Goal: Find specific page/section: Find specific page/section

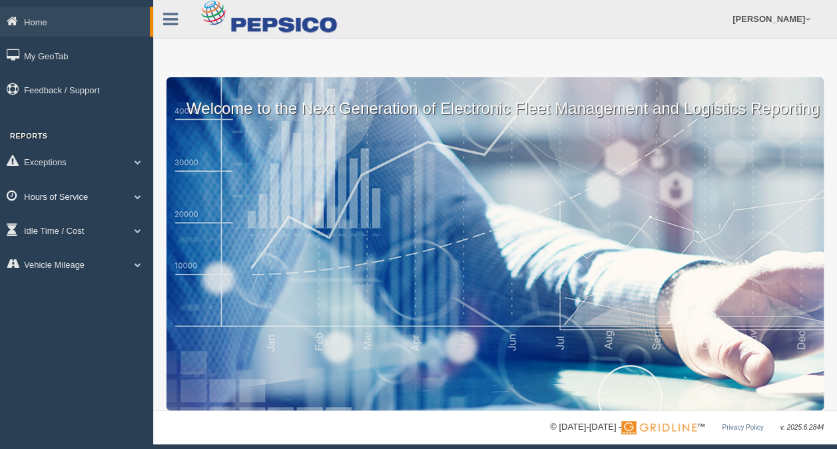
click at [77, 189] on link "Hours of Service" at bounding box center [76, 196] width 153 height 30
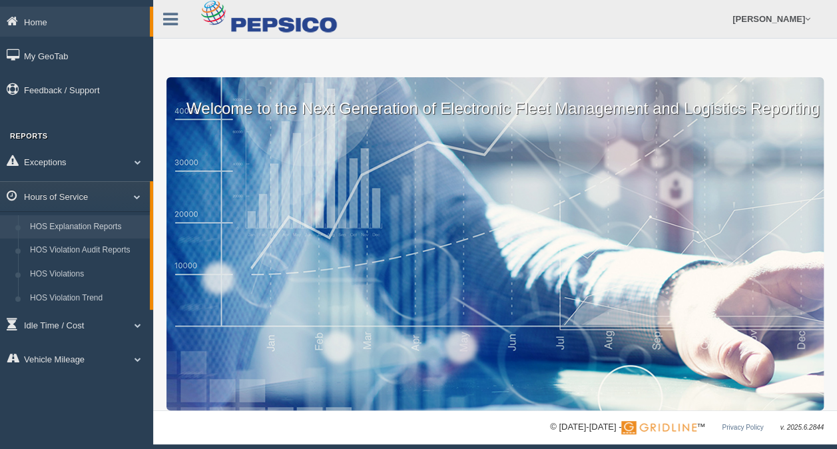
click at [77, 220] on link "HOS Explanation Reports" at bounding box center [87, 227] width 126 height 24
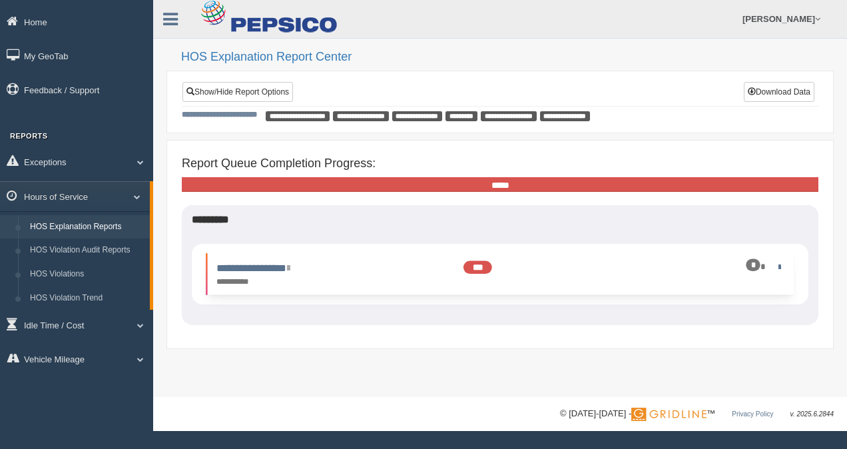
click at [779, 260] on div "*" at bounding box center [742, 266] width 83 height 13
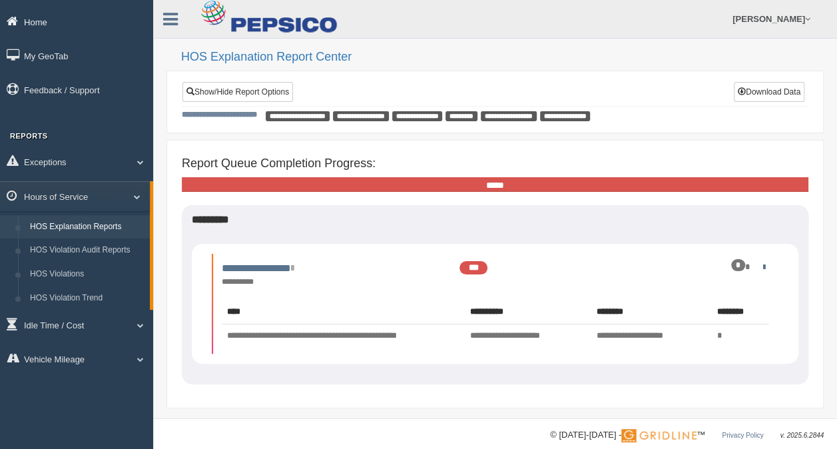
click at [39, 20] on link "Home" at bounding box center [76, 22] width 153 height 30
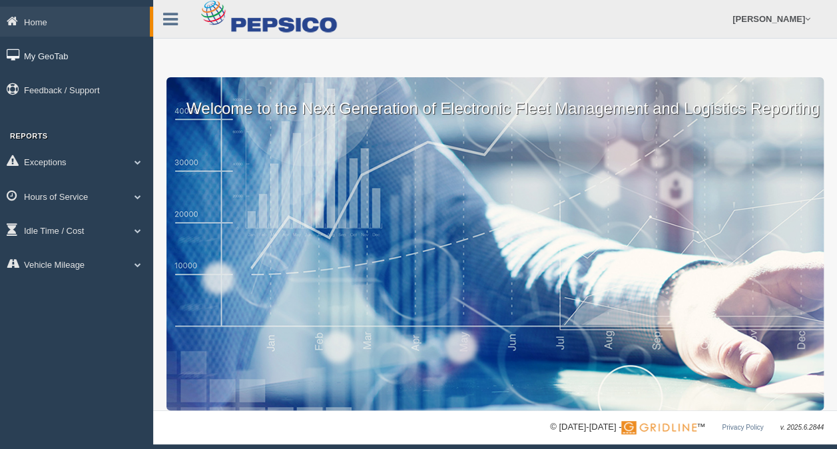
click at [43, 54] on link "My GeoTab" at bounding box center [76, 56] width 153 height 30
